Goal: Navigation & Orientation: Understand site structure

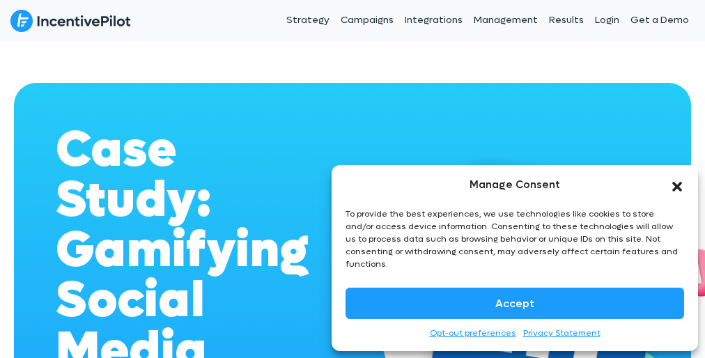
click at [515, 264] on div "To provide the best experiences, we use technologies like cookies to store and/…" at bounding box center [513, 239] width 337 height 63
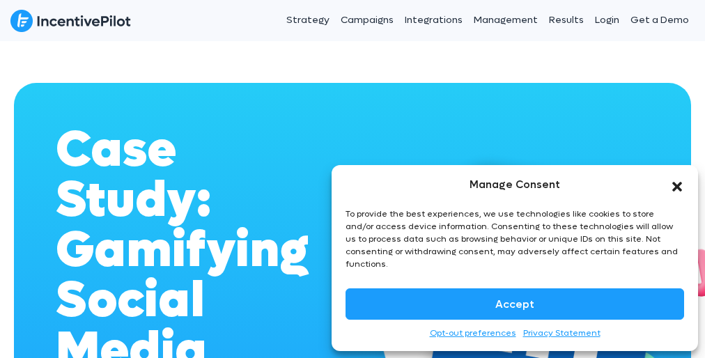
click at [515, 303] on button "Accept" at bounding box center [514, 303] width 338 height 31
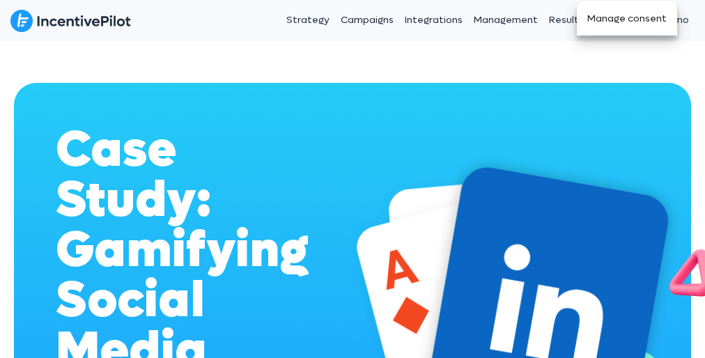
click at [627, 18] on button "Manage consent" at bounding box center [627, 18] width 100 height 35
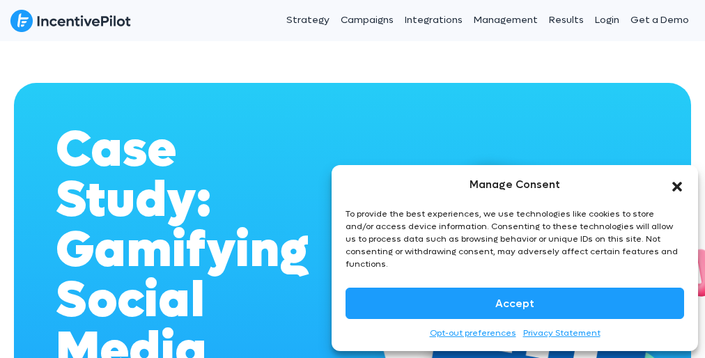
click at [515, 264] on div "To provide the best experiences, we use technologies like cookies to store and/…" at bounding box center [513, 239] width 337 height 63
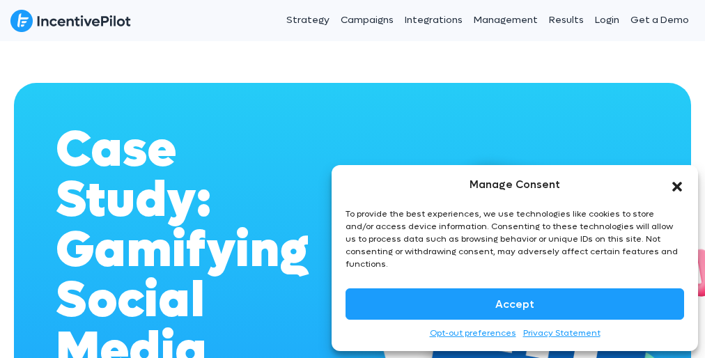
click at [515, 303] on button "Accept" at bounding box center [514, 303] width 338 height 31
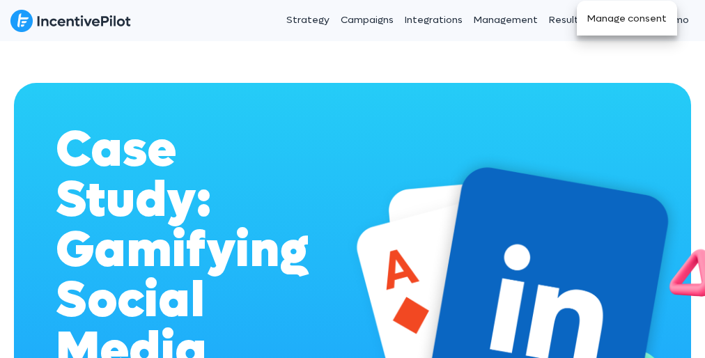
click at [627, 18] on button "Manage consent" at bounding box center [627, 18] width 100 height 35
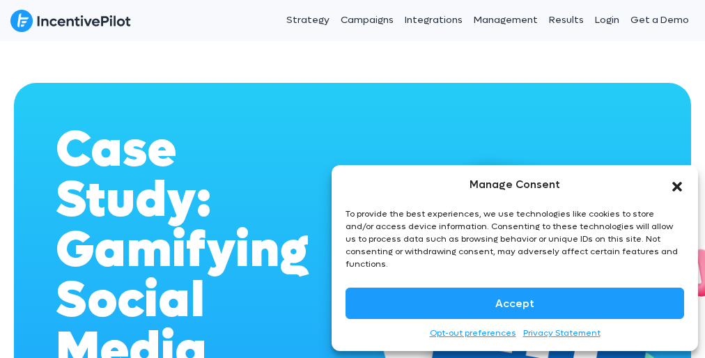
click at [515, 264] on div "To provide the best experiences, we use technologies like cookies to store and/…" at bounding box center [513, 239] width 337 height 63
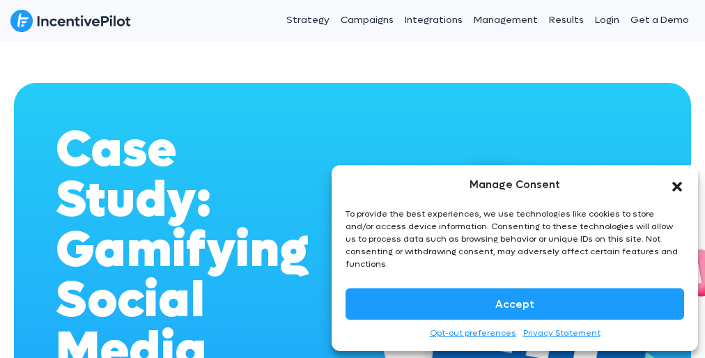
click at [515, 303] on button "Accept" at bounding box center [514, 303] width 338 height 31
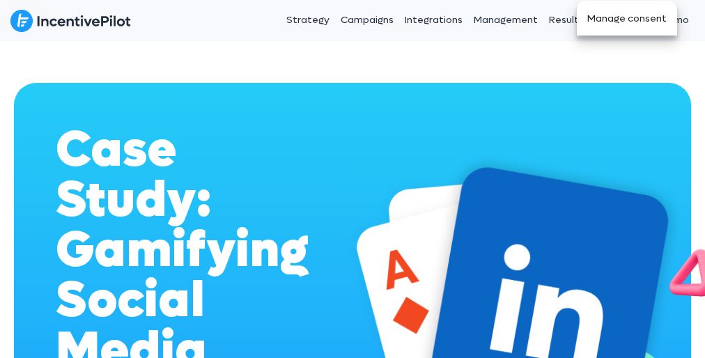
click at [627, 18] on button "Manage consent" at bounding box center [627, 18] width 100 height 35
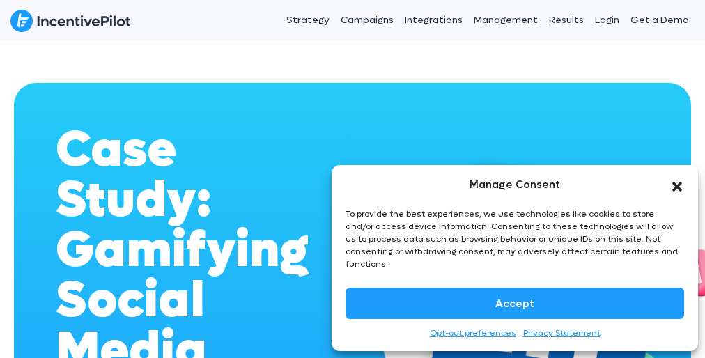
click at [515, 264] on div "To provide the best experiences, we use technologies like cookies to store and/…" at bounding box center [513, 239] width 337 height 63
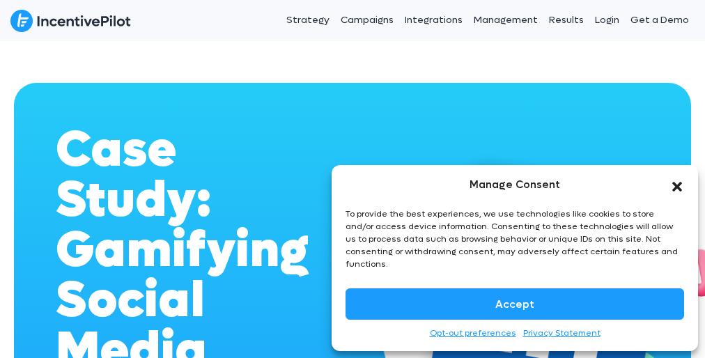
click at [515, 303] on button "Accept" at bounding box center [514, 303] width 338 height 31
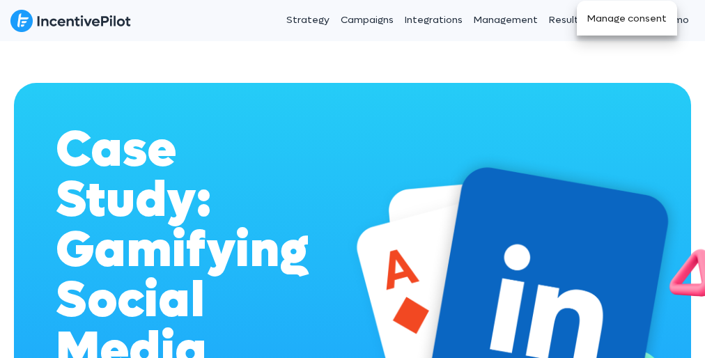
click at [627, 18] on button "Manage consent" at bounding box center [627, 18] width 100 height 35
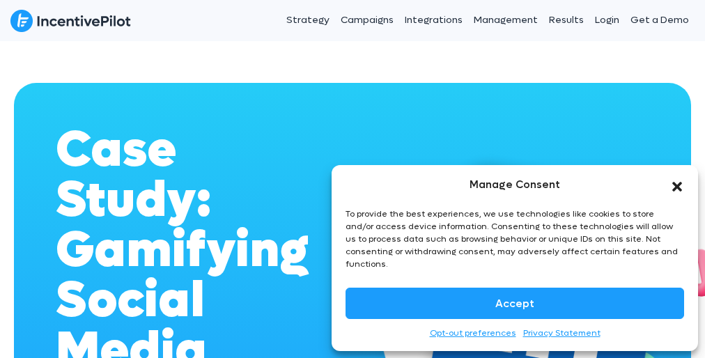
click at [515, 264] on div "To provide the best experiences, we use technologies like cookies to store and/…" at bounding box center [513, 239] width 337 height 63
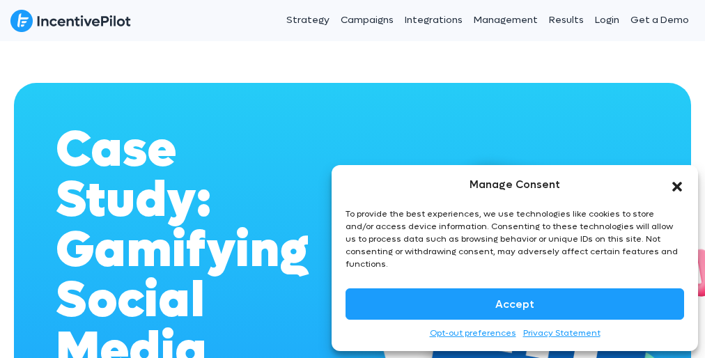
click at [515, 303] on button "Accept" at bounding box center [514, 303] width 338 height 31
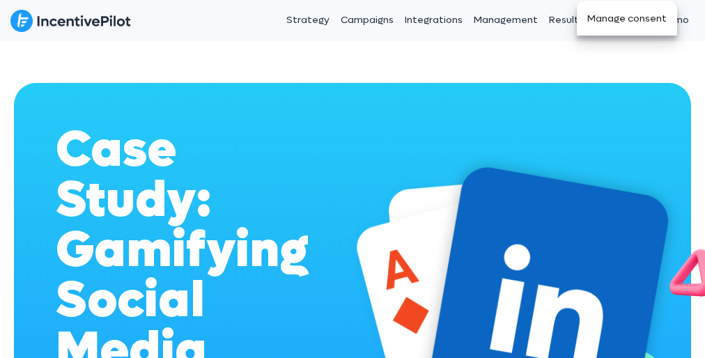
click at [627, 18] on button "Manage consent" at bounding box center [627, 18] width 100 height 35
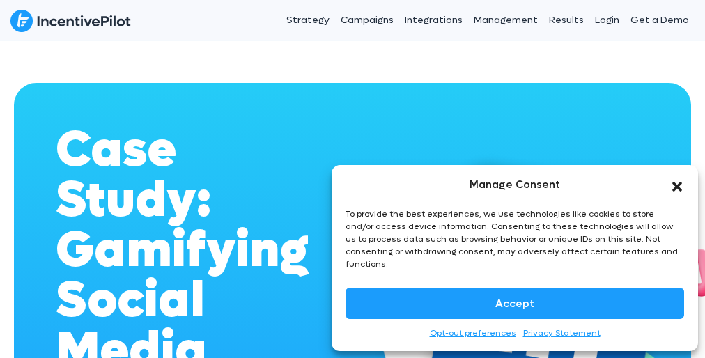
click at [515, 264] on div "To provide the best experiences, we use technologies like cookies to store and/…" at bounding box center [513, 239] width 337 height 63
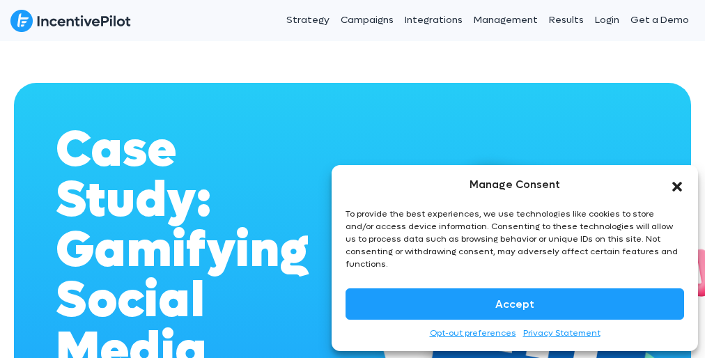
click at [515, 303] on button "Accept" at bounding box center [514, 303] width 338 height 31
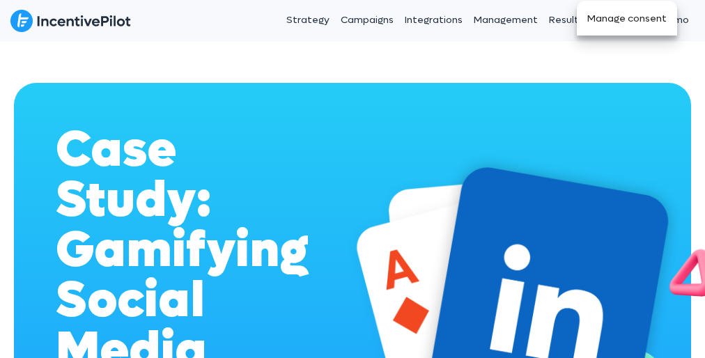
click at [627, 18] on button "Manage consent" at bounding box center [627, 18] width 100 height 35
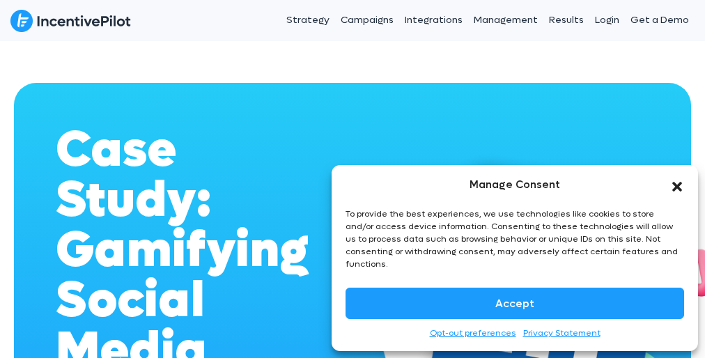
click at [515, 264] on div "To provide the best experiences, we use technologies like cookies to store and/…" at bounding box center [513, 239] width 337 height 63
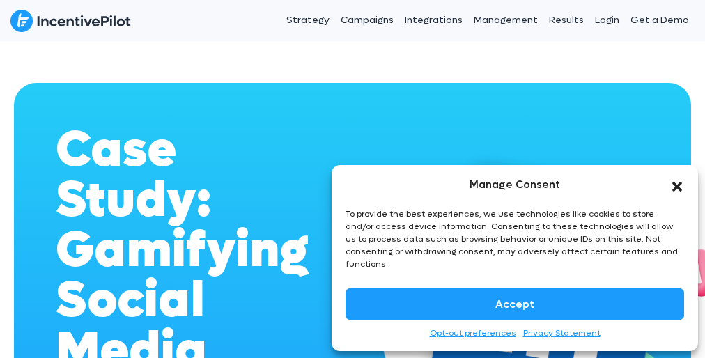
click at [515, 303] on button "Accept" at bounding box center [514, 303] width 338 height 31
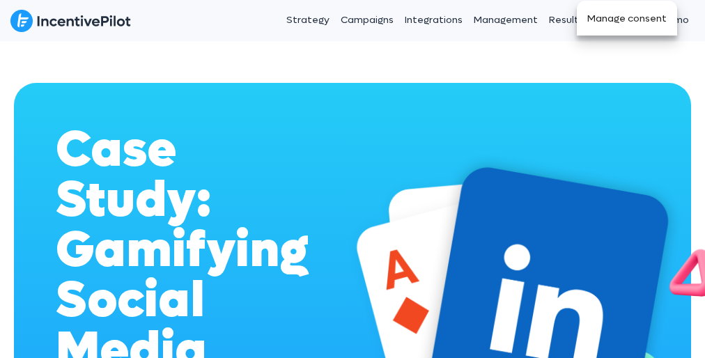
click at [627, 18] on button "Manage consent" at bounding box center [627, 18] width 100 height 35
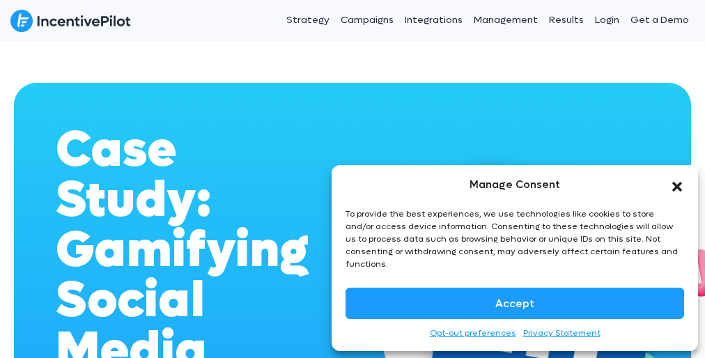
click at [515, 264] on div "To provide the best experiences, we use technologies like cookies to store and/…" at bounding box center [513, 239] width 337 height 63
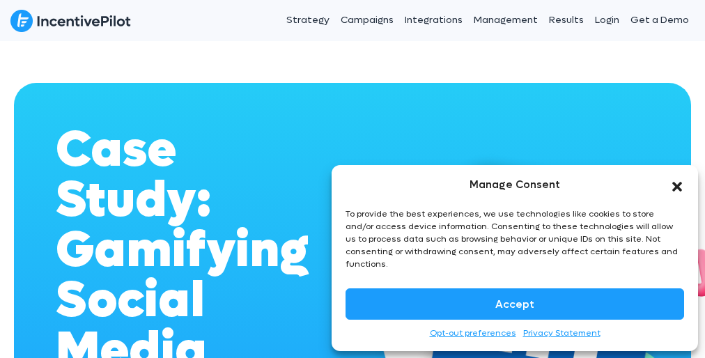
click at [515, 303] on button "Accept" at bounding box center [514, 303] width 338 height 31
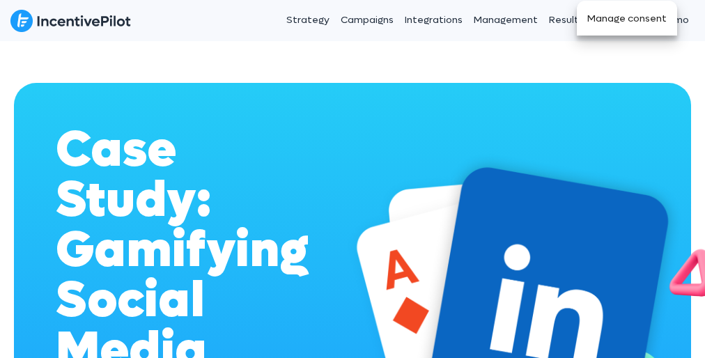
click at [627, 18] on button "Manage consent" at bounding box center [627, 18] width 100 height 35
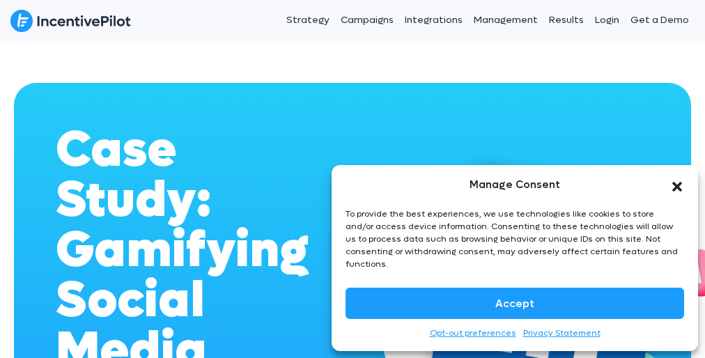
click at [515, 264] on div "To provide the best experiences, we use technologies like cookies to store and/…" at bounding box center [513, 239] width 337 height 63
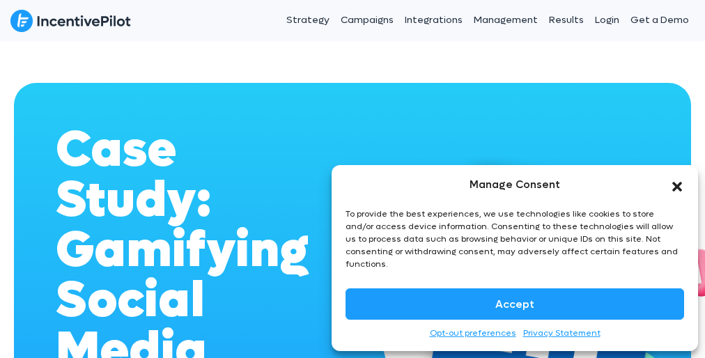
click at [515, 303] on button "Accept" at bounding box center [514, 303] width 338 height 31
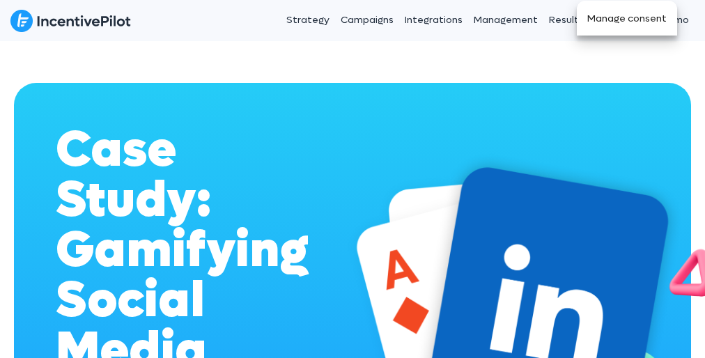
click at [627, 18] on button "Manage consent" at bounding box center [627, 18] width 100 height 35
